Goal: Task Accomplishment & Management: Complete application form

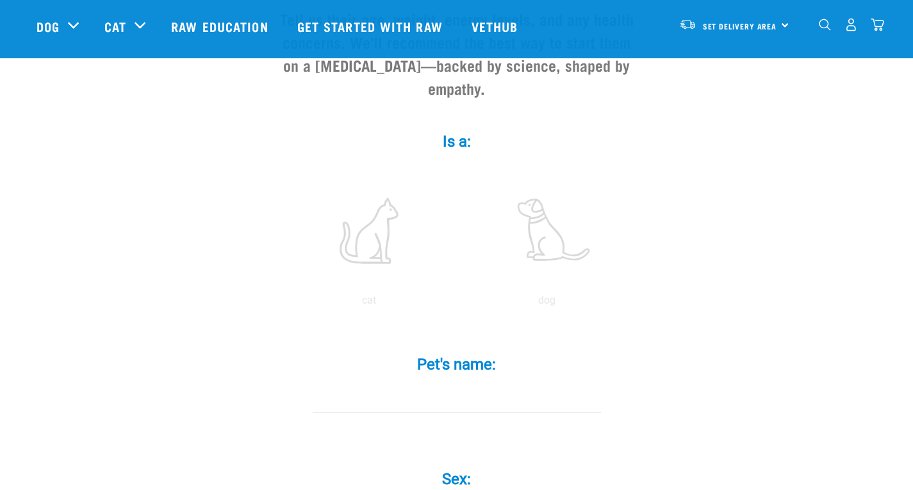
click at [491, 384] on input "Pet's name: *" at bounding box center [457, 398] width 288 height 29
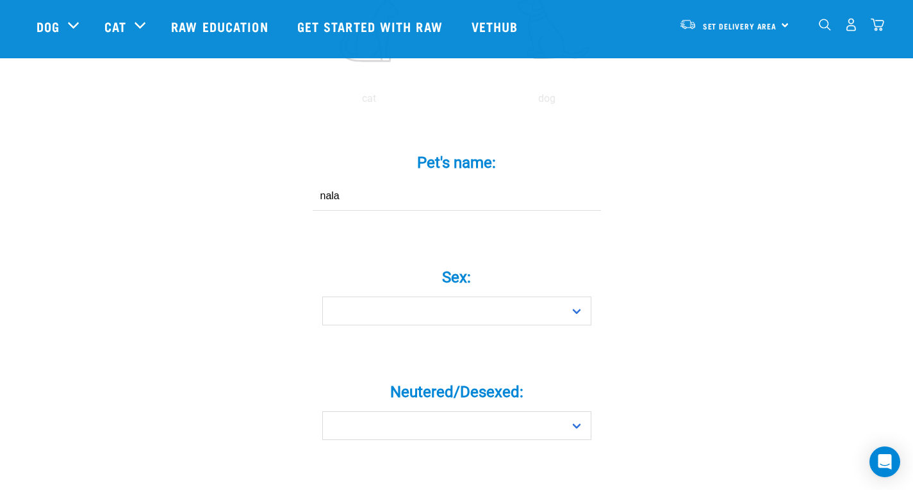
scroll to position [370, 0]
type input "nala"
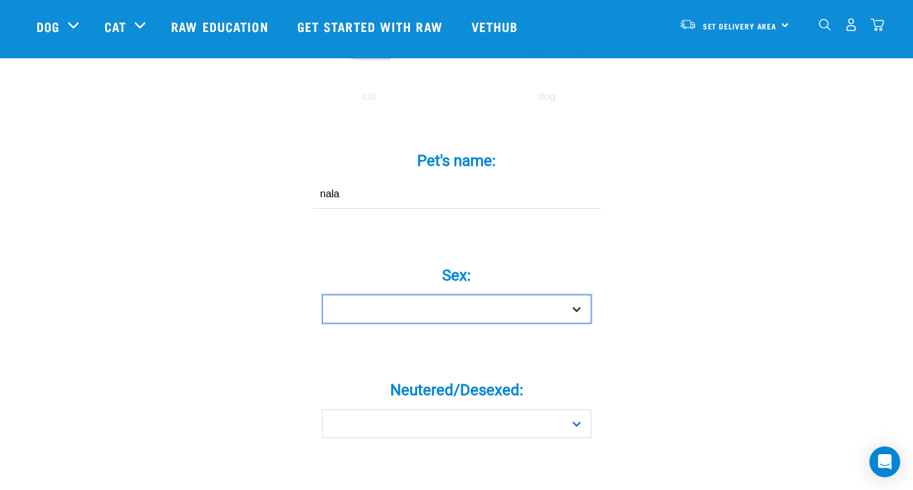
click at [570, 295] on select "Boy Girl" at bounding box center [456, 309] width 269 height 29
select select "girl"
click at [322, 295] on select "Boy Girl" at bounding box center [456, 309] width 269 height 29
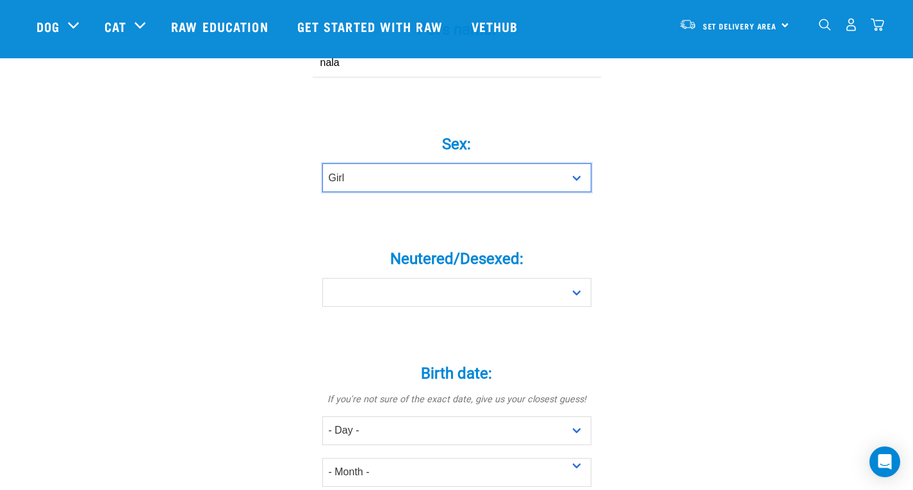
scroll to position [507, 0]
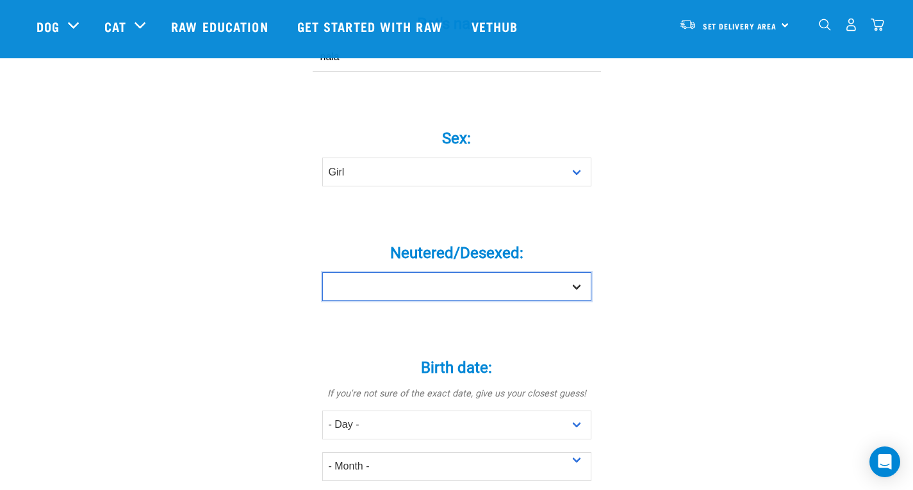
click at [571, 272] on select "Yes No" at bounding box center [456, 286] width 269 height 29
select select "yes"
click at [322, 272] on select "Yes No" at bounding box center [456, 286] width 269 height 29
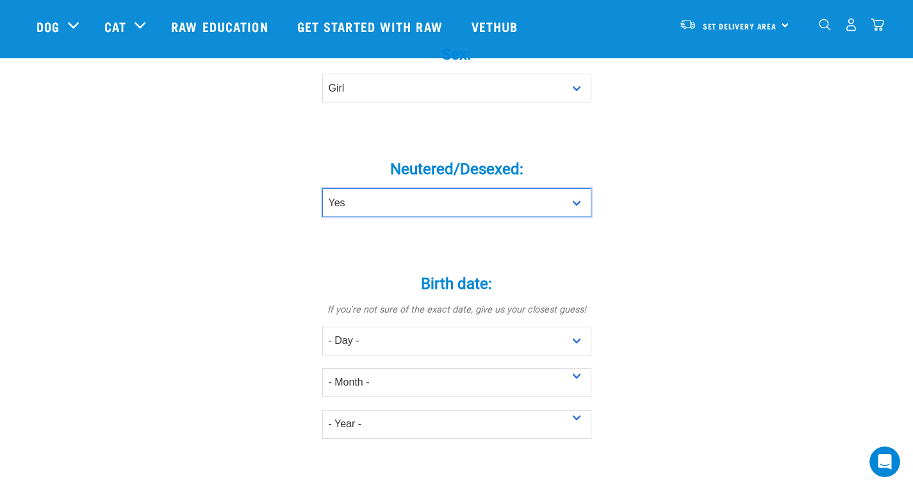
scroll to position [0, 0]
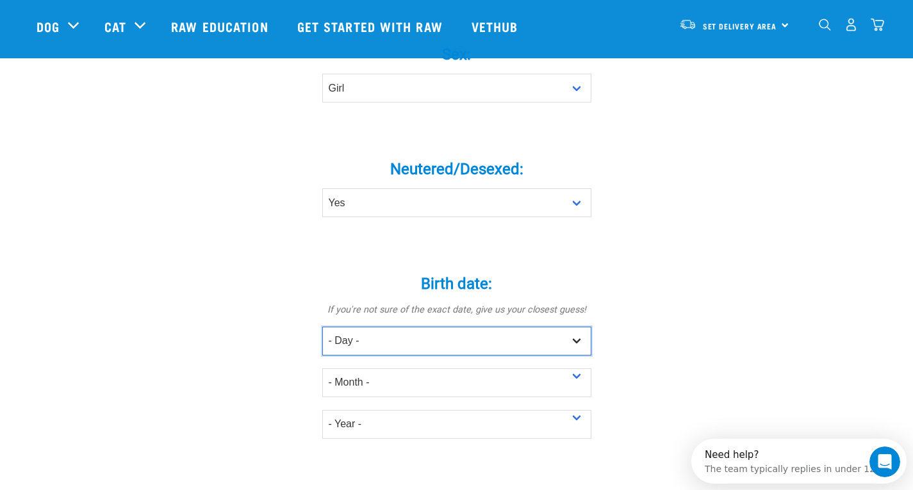
click at [576, 327] on select "- Day - 1 2 3 4 5 6 7 8 9 10 11 12 13 14 15 16 17 18 19 20 21 22 23 24 25 26 27" at bounding box center [456, 341] width 269 height 29
select select "1"
click at [322, 327] on select "- Day - 1 2 3 4 5 6 7 8 9 10 11 12 13 14 15 16 17 18 19 20 21 22 23 24 25 26 27" at bounding box center [456, 341] width 269 height 29
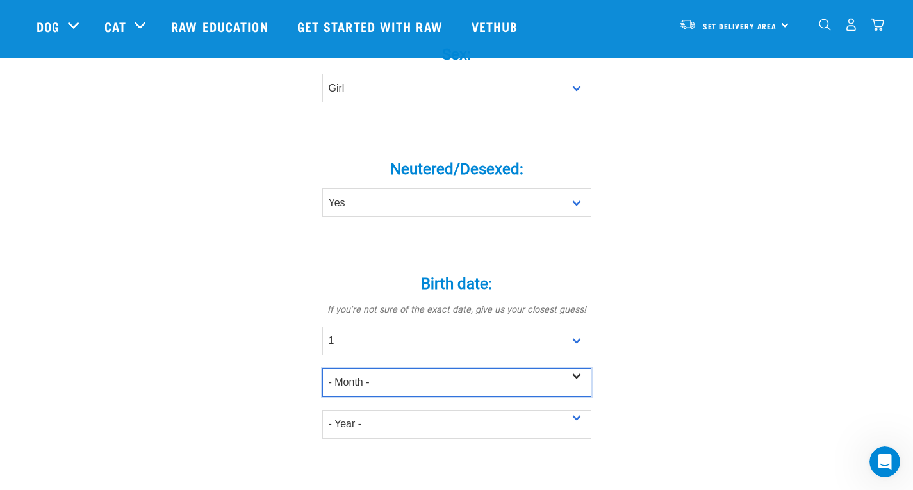
click at [572, 368] on select "- Month - January February March April May June July August September October N…" at bounding box center [456, 382] width 269 height 29
select select "January"
click at [322, 368] on select "- Month - January February March April May June July August September October N…" at bounding box center [456, 382] width 269 height 29
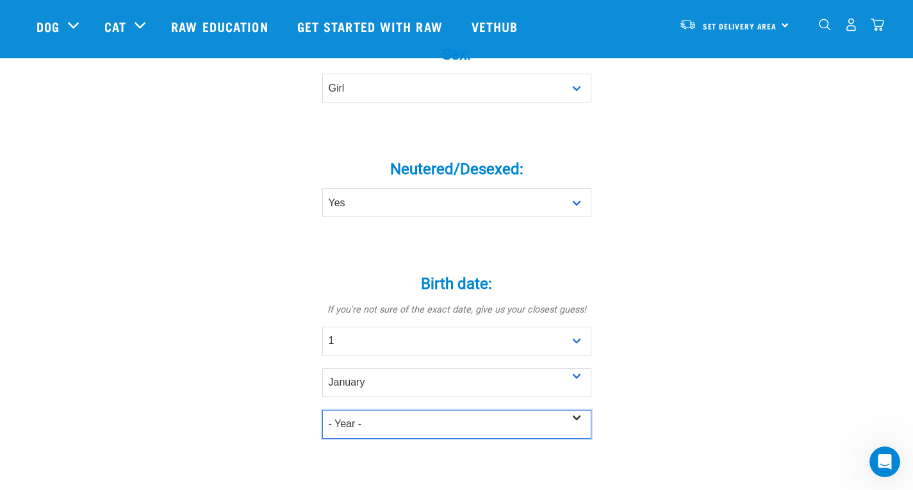
click at [573, 410] on select "- Year - 2025 2024 2023 2022 2021 2020 2019 2018 2017 2016 2015 2014 2013 2012" at bounding box center [456, 424] width 269 height 29
select select "2022"
click at [322, 410] on select "- Year - 2025 2024 2023 2022 2021 2020 2019 2018 2017 2016 2015 2014 2013 2012" at bounding box center [456, 424] width 269 height 29
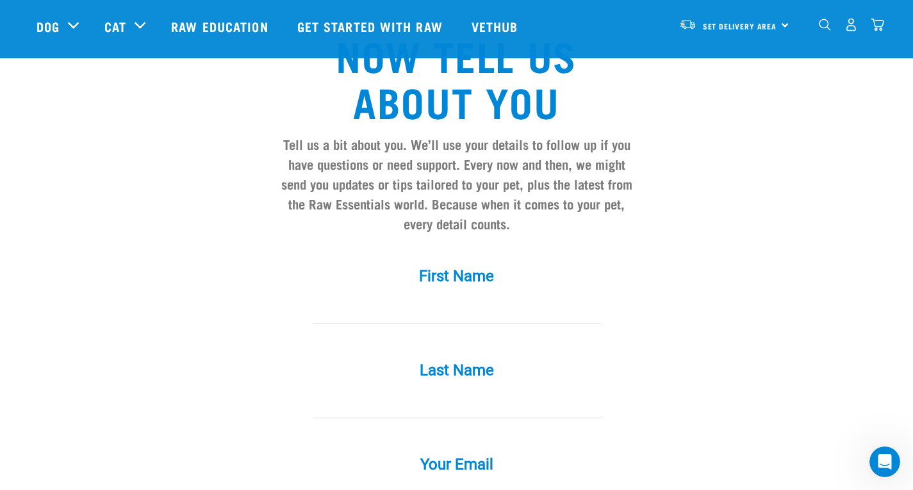
scroll to position [1062, 0]
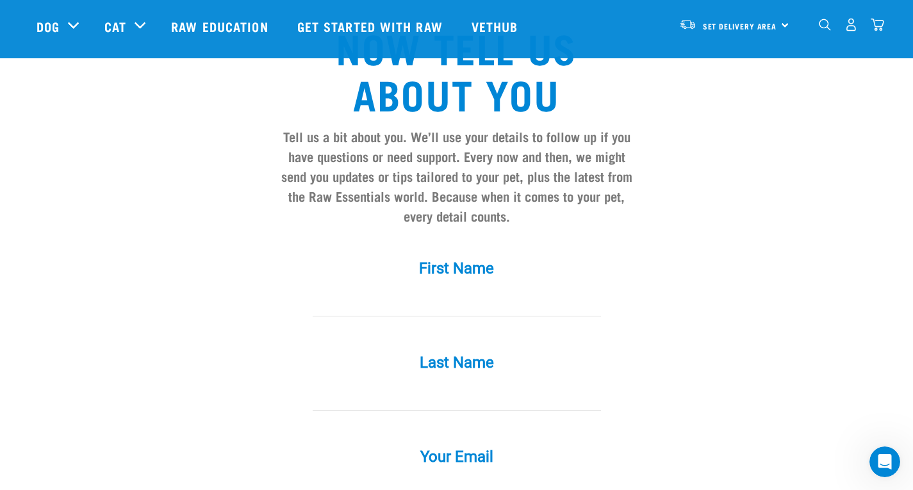
click at [459, 288] on input "First Name *" at bounding box center [457, 302] width 288 height 29
type input "Rebecca"
type input "Greenwood"
type input "beckybuffett@gmail.com"
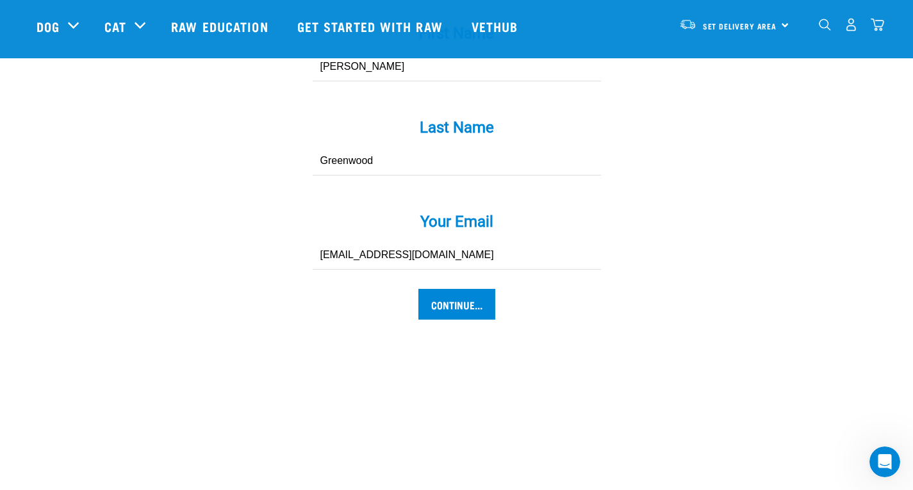
scroll to position [1299, 0]
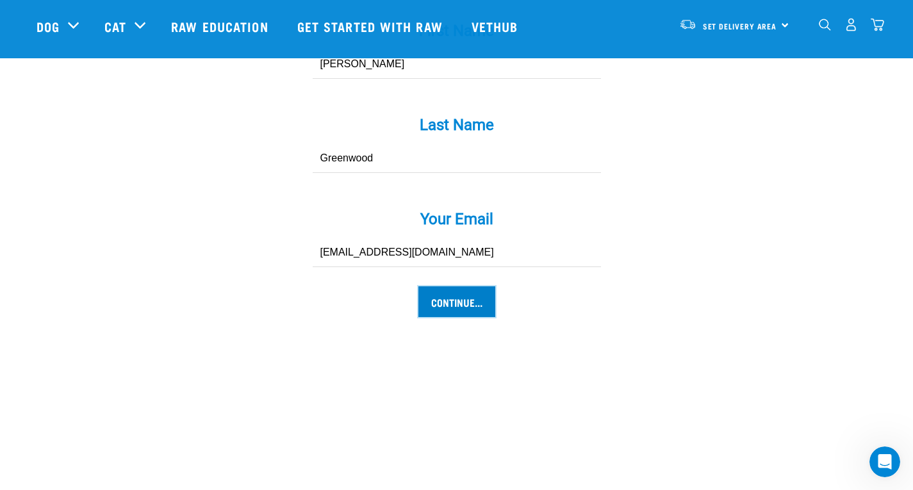
click at [464, 286] on input "Continue..." at bounding box center [456, 301] width 77 height 31
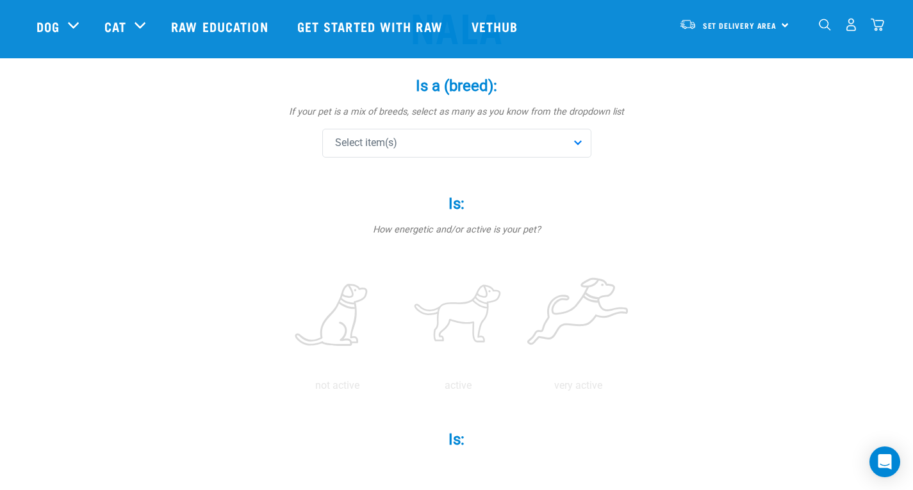
scroll to position [127, 0]
click at [578, 147] on div "Select item(s)" at bounding box center [456, 142] width 269 height 29
click at [385, 136] on span "Select item(s)" at bounding box center [366, 142] width 62 height 15
click at [434, 140] on div "Select item(s)" at bounding box center [456, 142] width 269 height 29
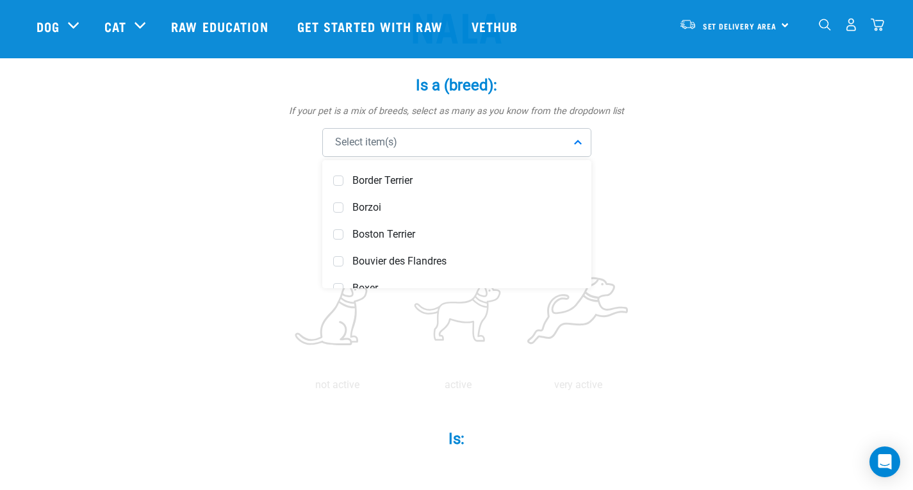
click at [433, 139] on div "Select item(s)" at bounding box center [456, 142] width 269 height 29
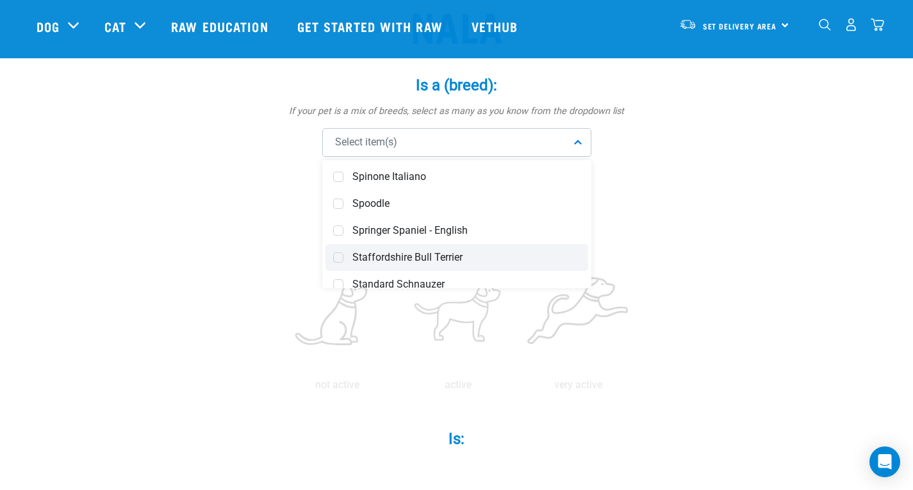
scroll to position [4868, 0]
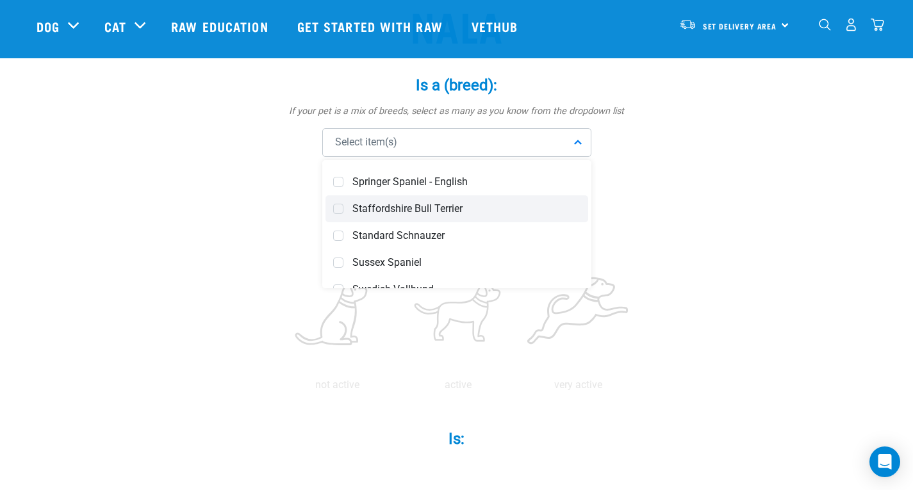
click at [401, 205] on span "Staffordshire Bull Terrier" at bounding box center [466, 208] width 228 height 13
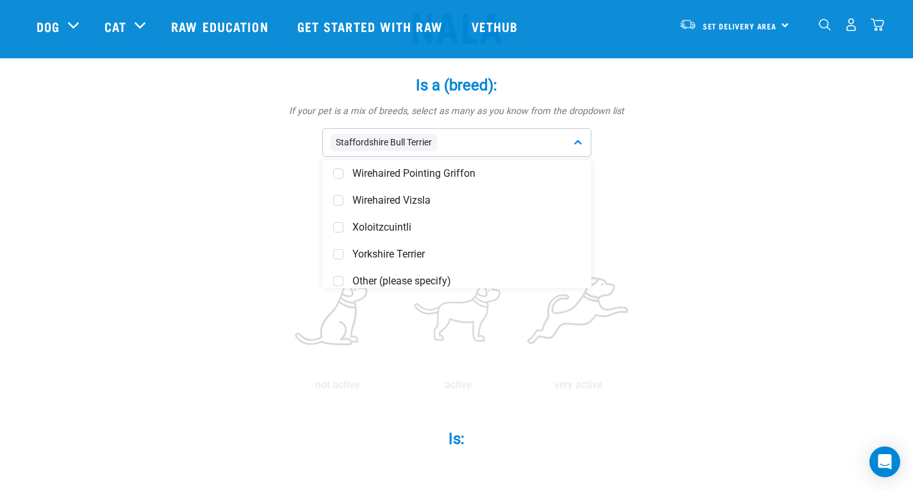
scroll to position [5397, 0]
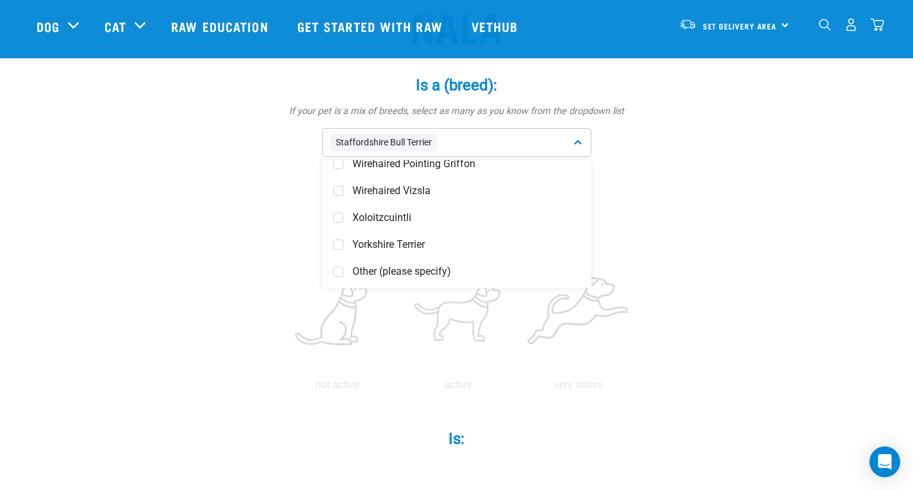
click at [629, 211] on label "Is: *" at bounding box center [457, 203] width 384 height 23
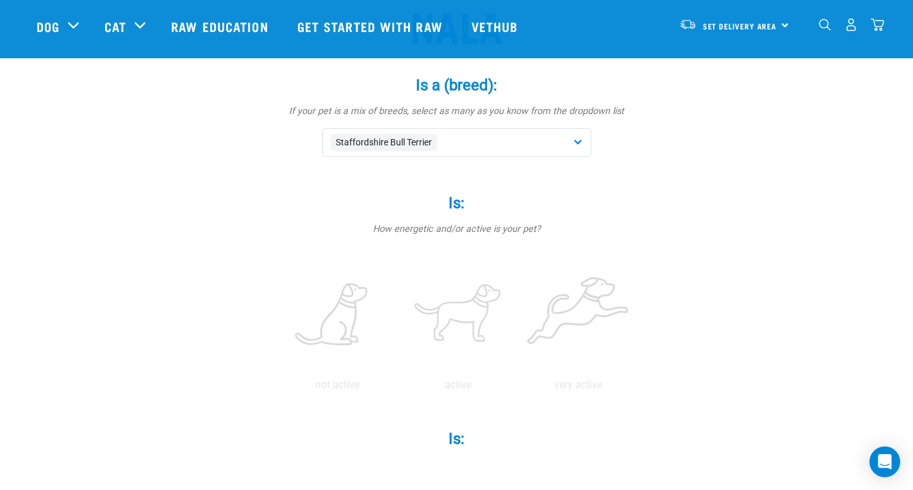
click at [494, 141] on div "Staffordshire Bull Terrier" at bounding box center [456, 142] width 269 height 29
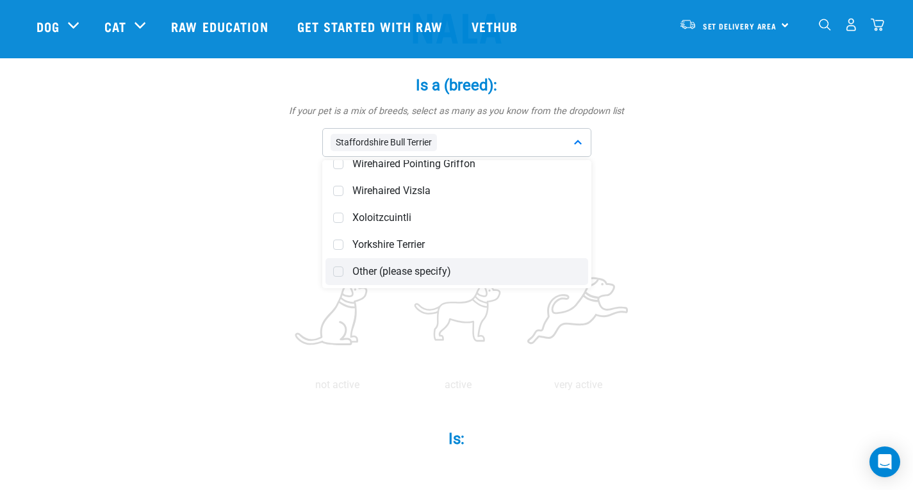
click at [397, 276] on span "Other (please specify)" at bounding box center [466, 271] width 228 height 13
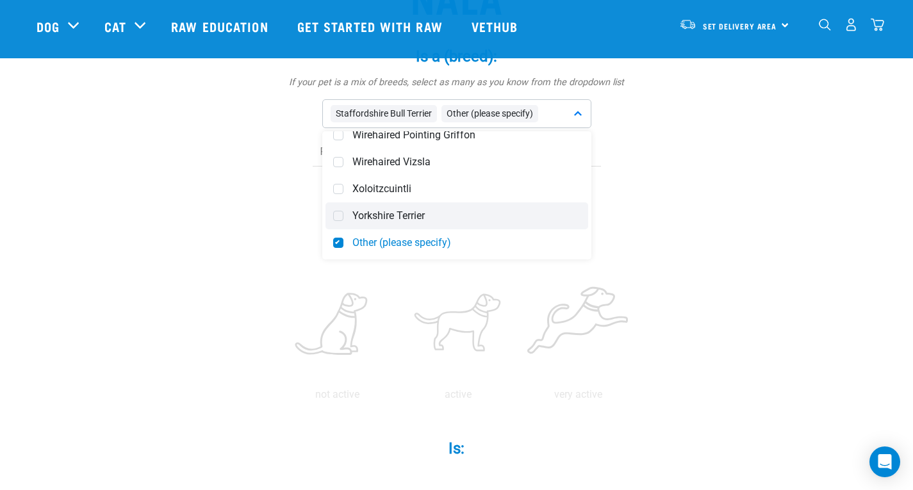
scroll to position [158, 0]
